Goal: Find specific page/section: Find specific page/section

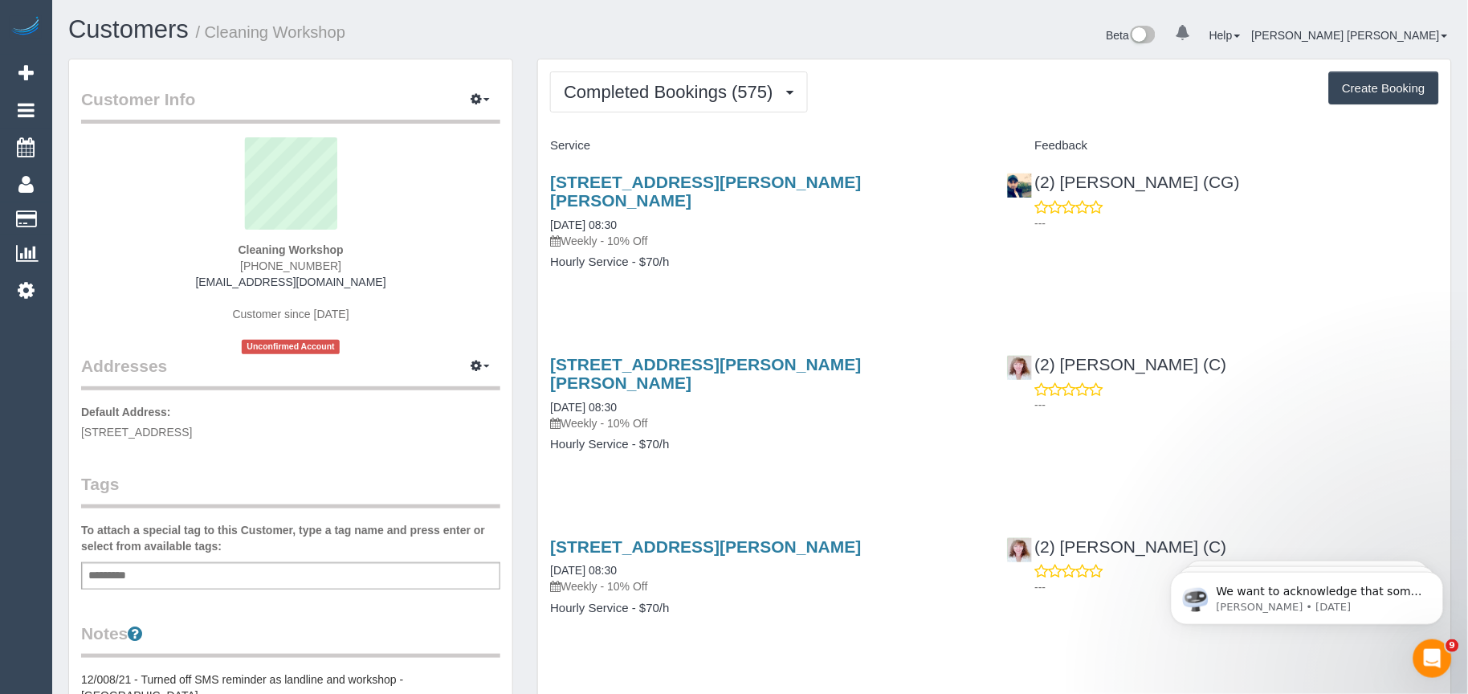
click at [728, 258] on div "[STREET_ADDRESS][PERSON_NAME][PERSON_NAME] [DATE] 08:30 Weekly - 10% Off Hourly…" at bounding box center [766, 230] width 456 height 142
click at [761, 92] on span "Completed Bookings (575)" at bounding box center [672, 92] width 217 height 20
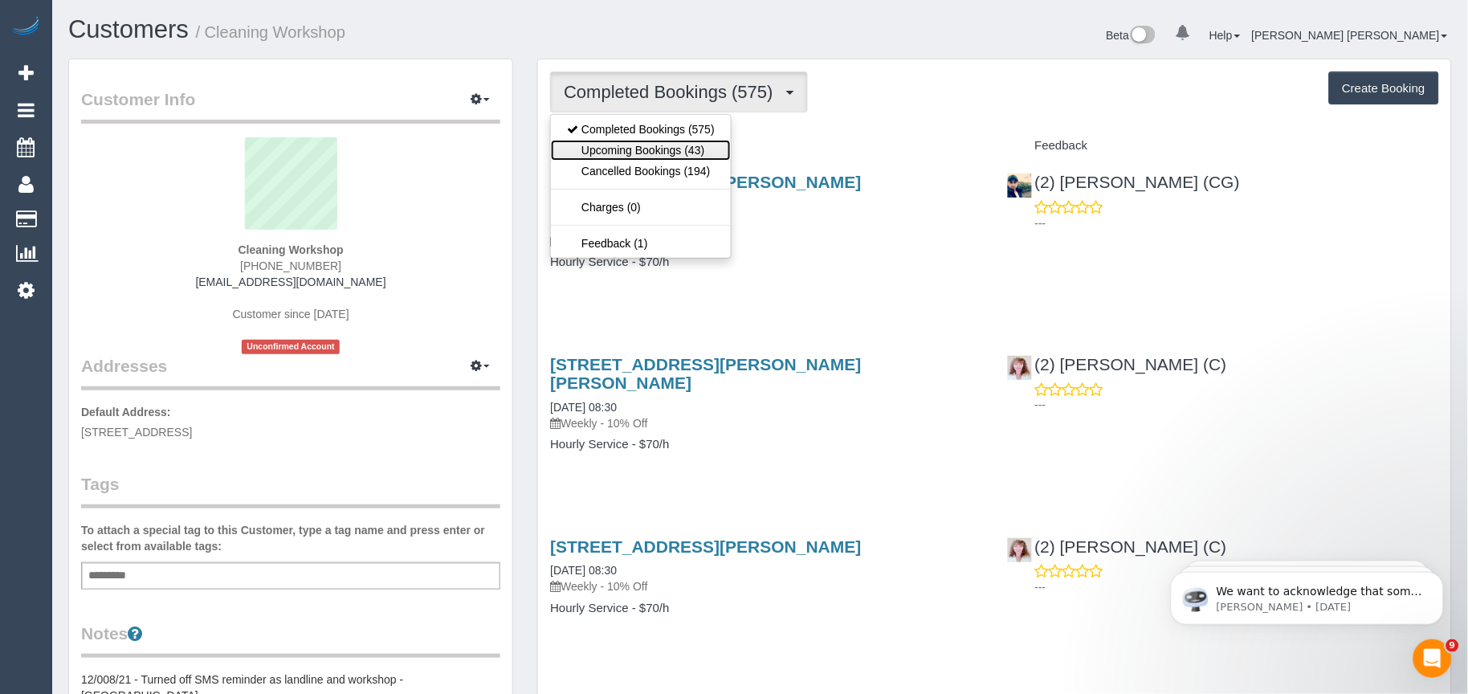
click at [643, 149] on link "Upcoming Bookings (43)" at bounding box center [641, 150] width 180 height 21
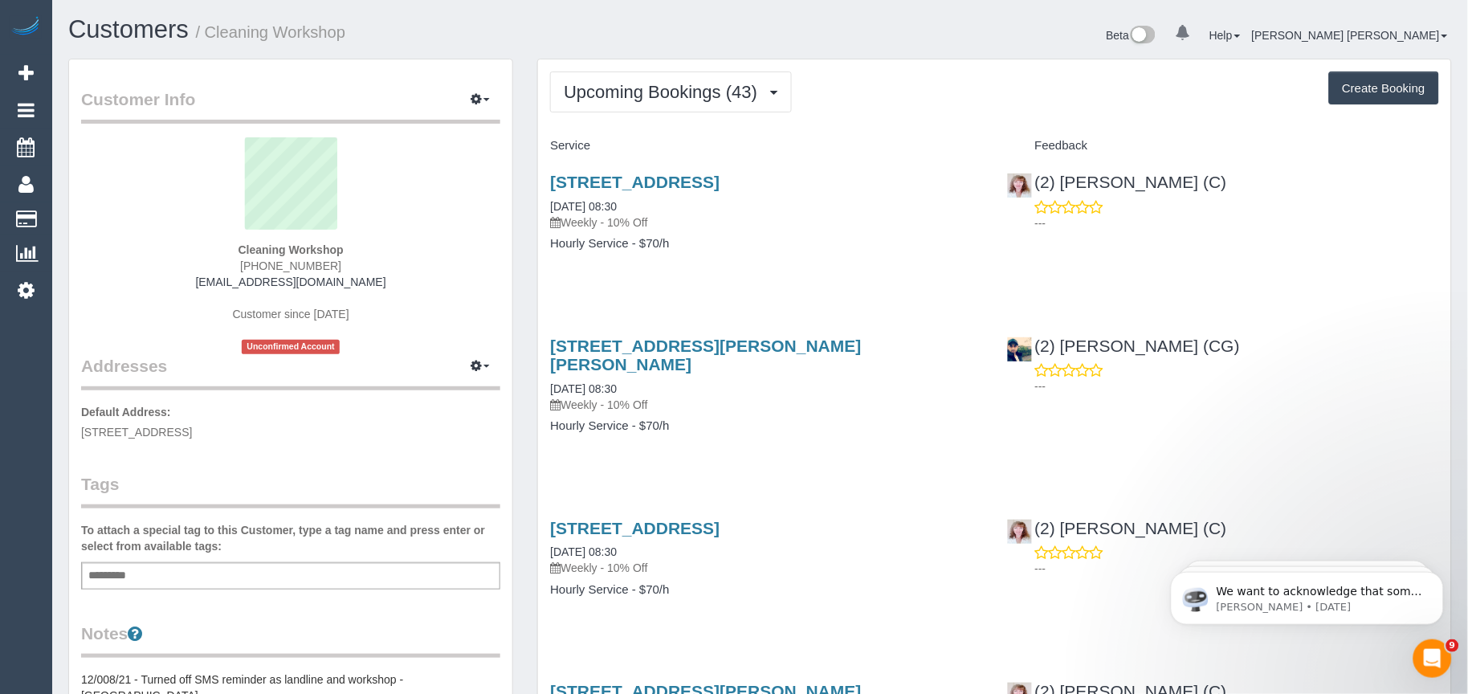
drag, startPoint x: 930, startPoint y: 187, endPoint x: 547, endPoint y: 182, distance: 383.1
click at [547, 182] on div "[STREET_ADDRESS] [DATE] 08:30 Weekly - 10% Off Hourly Service - $70/h" at bounding box center [766, 221] width 456 height 124
copy link "[STREET_ADDRESS]"
click at [865, 277] on div "[STREET_ADDRESS] [DATE] 08:30 Weekly - 10% Off Hourly Service - $70/h" at bounding box center [766, 221] width 456 height 124
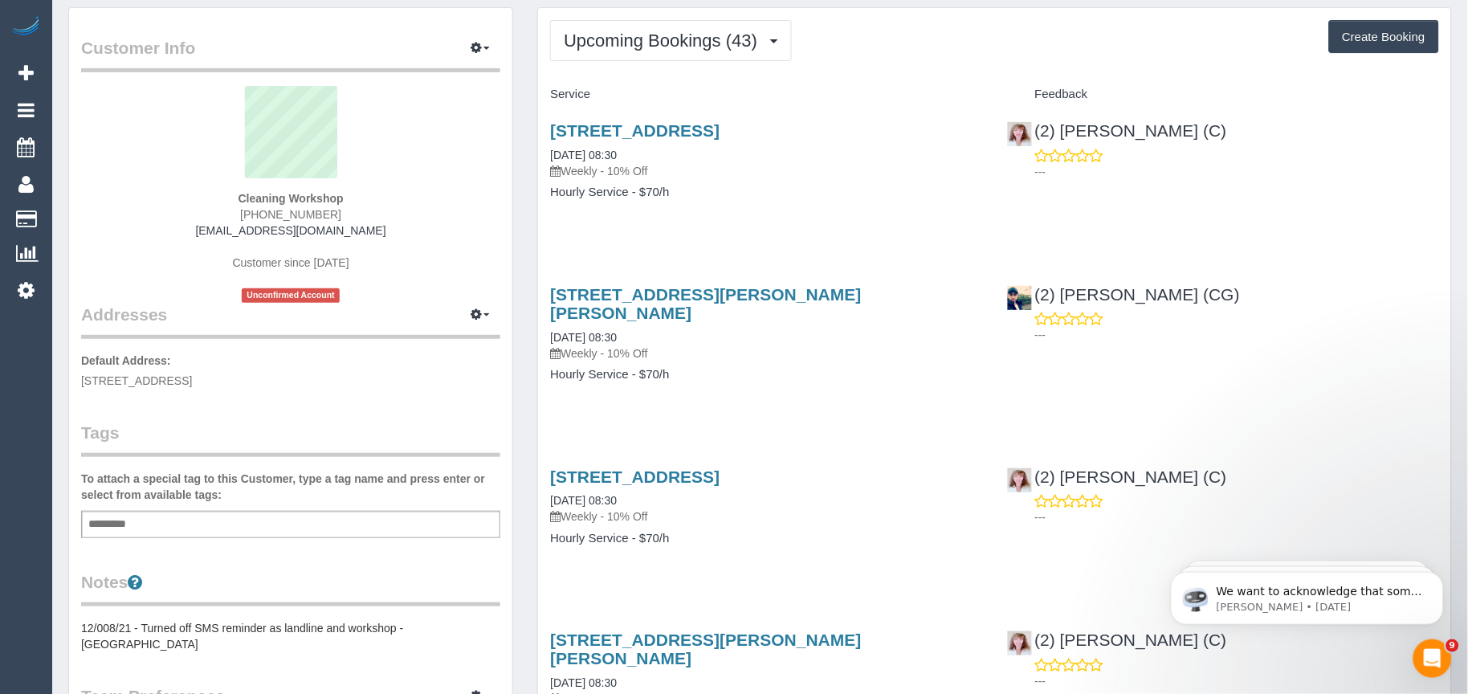
scroll to position [89, 0]
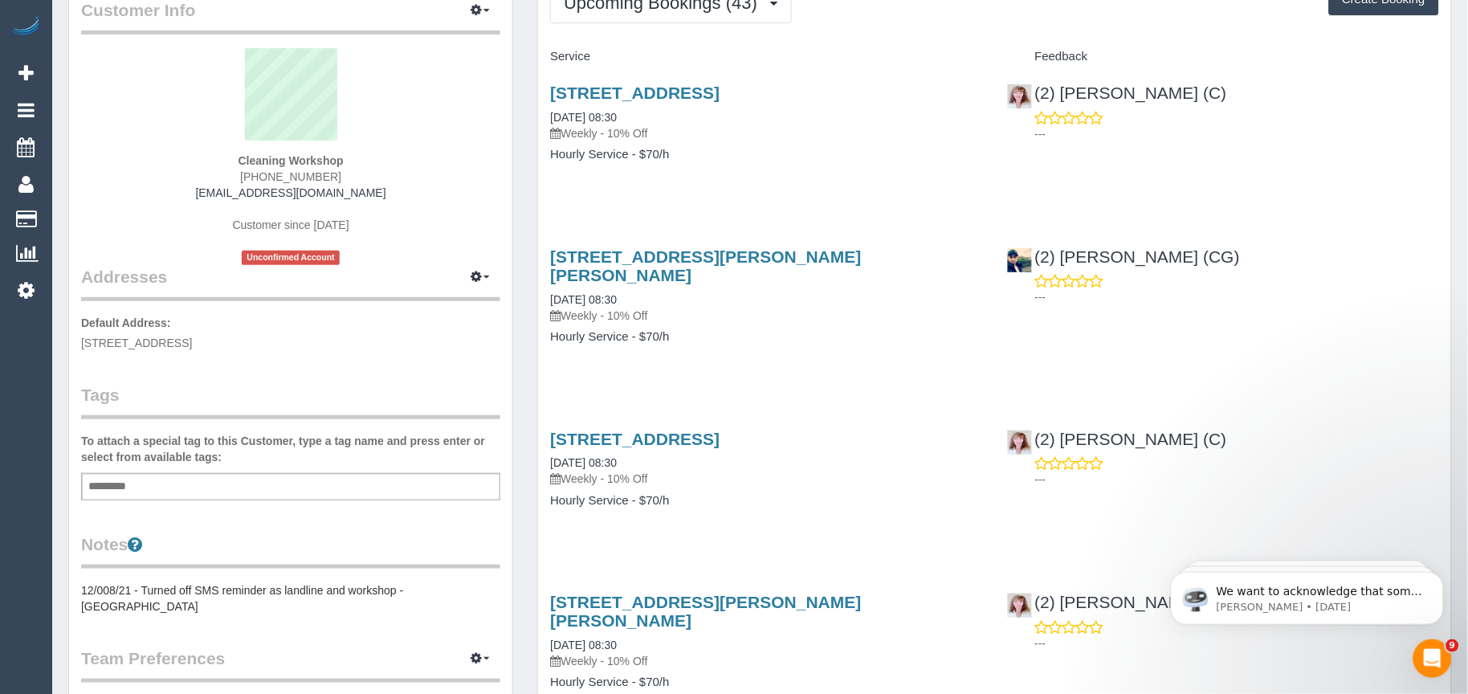
click at [676, 490] on div "[STREET_ADDRESS] [DATE] 08:30 Weekly - 10% Off Hourly Service - $70/h" at bounding box center [766, 478] width 456 height 124
click at [715, 494] on h4 "Hourly Service - $70/h" at bounding box center [766, 501] width 432 height 14
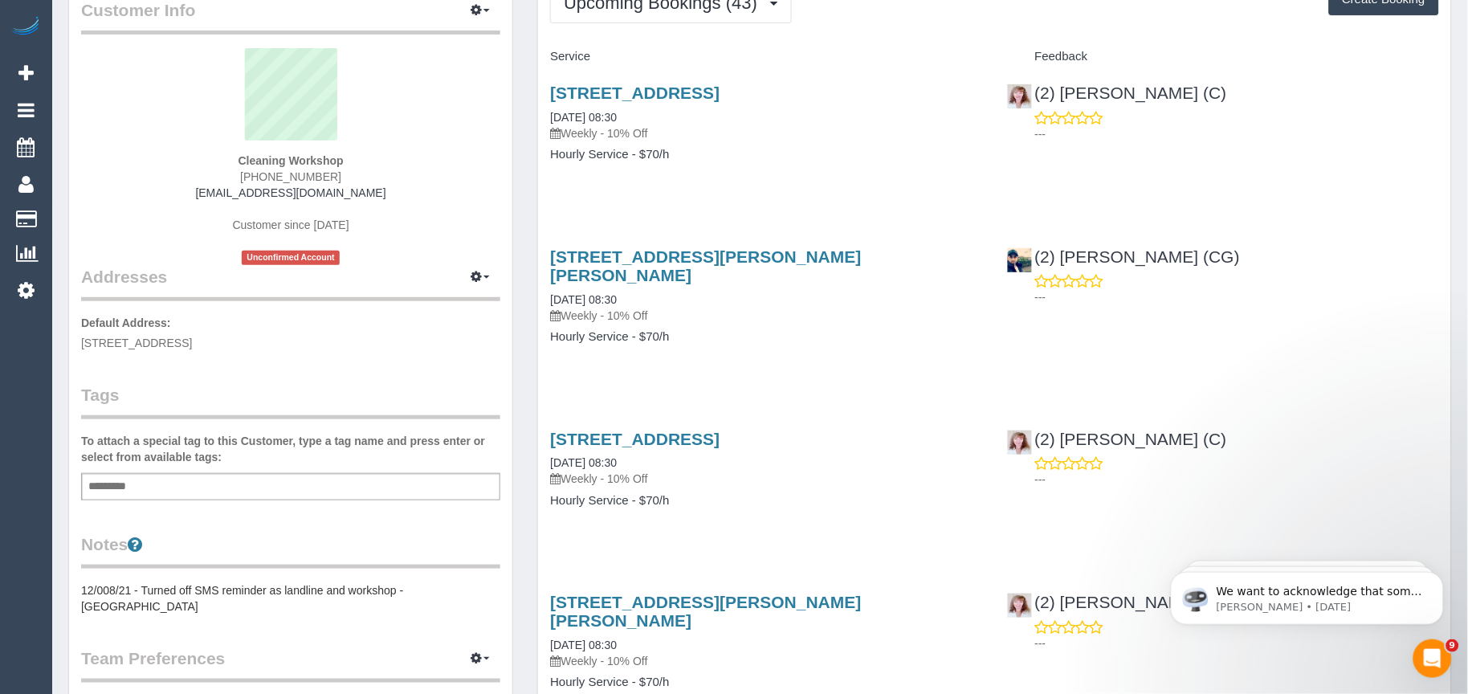
click at [761, 494] on h4 "Hourly Service - $70/h" at bounding box center [766, 501] width 432 height 14
